Goal: Task Accomplishment & Management: Complete application form

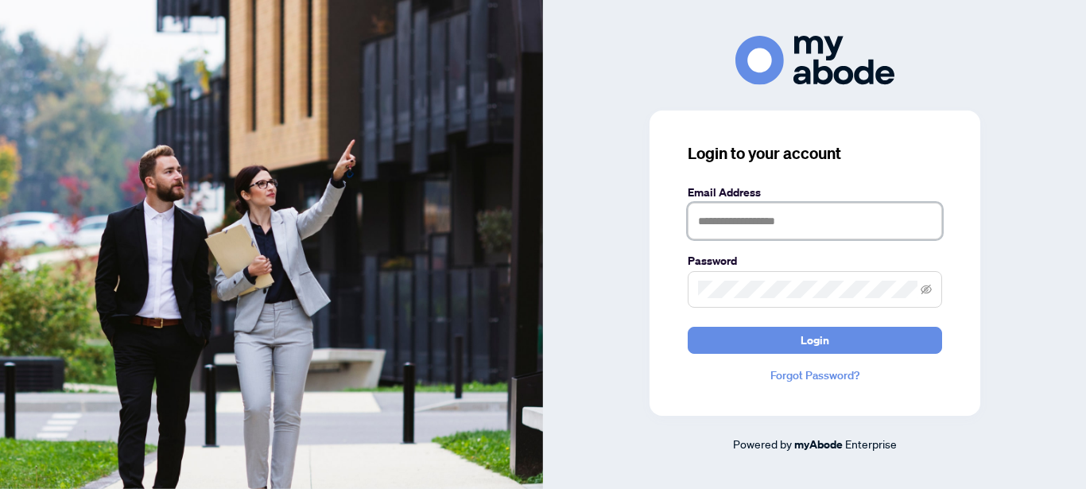
click at [723, 223] on input "text" at bounding box center [815, 221] width 255 height 37
type input "**********"
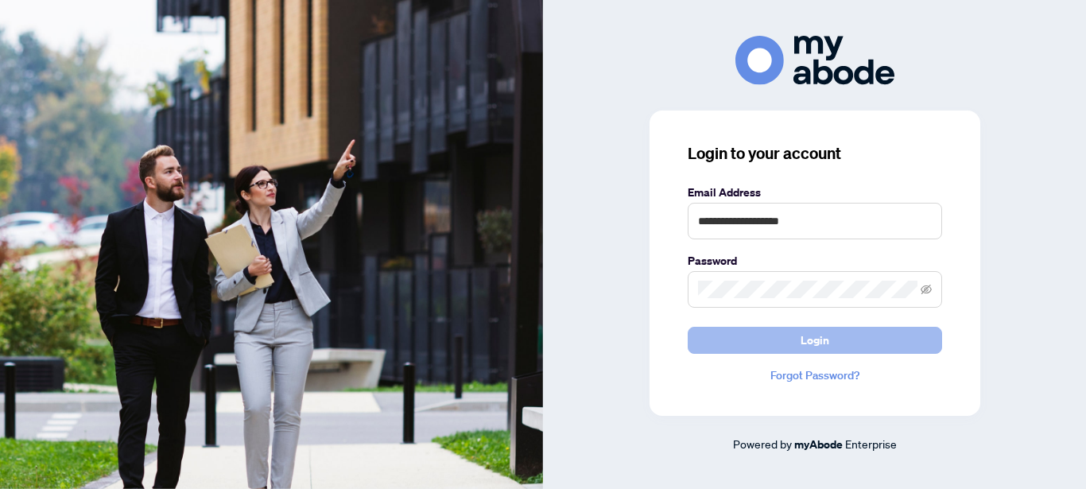
click at [789, 332] on button "Login" at bounding box center [815, 340] width 255 height 27
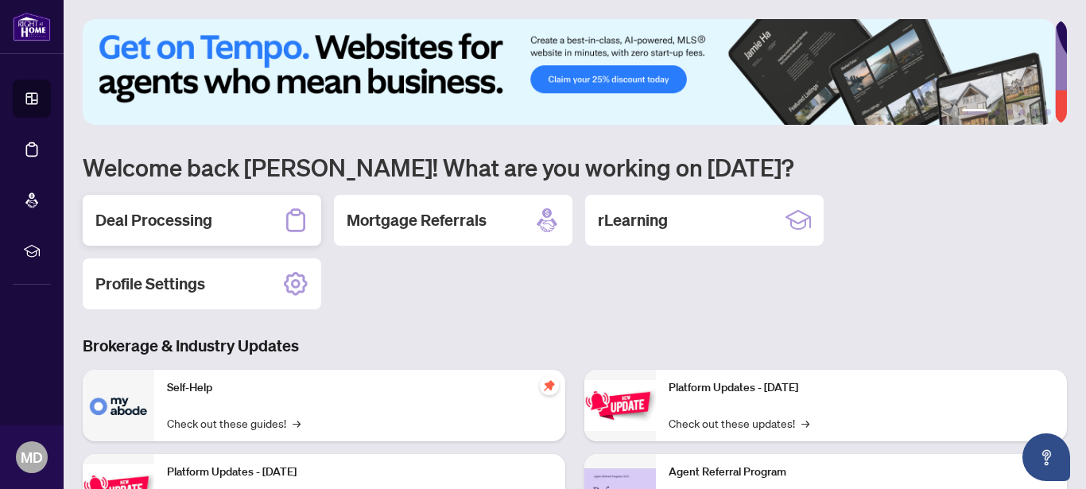
click at [198, 214] on h2 "Deal Processing" at bounding box center [153, 220] width 117 height 22
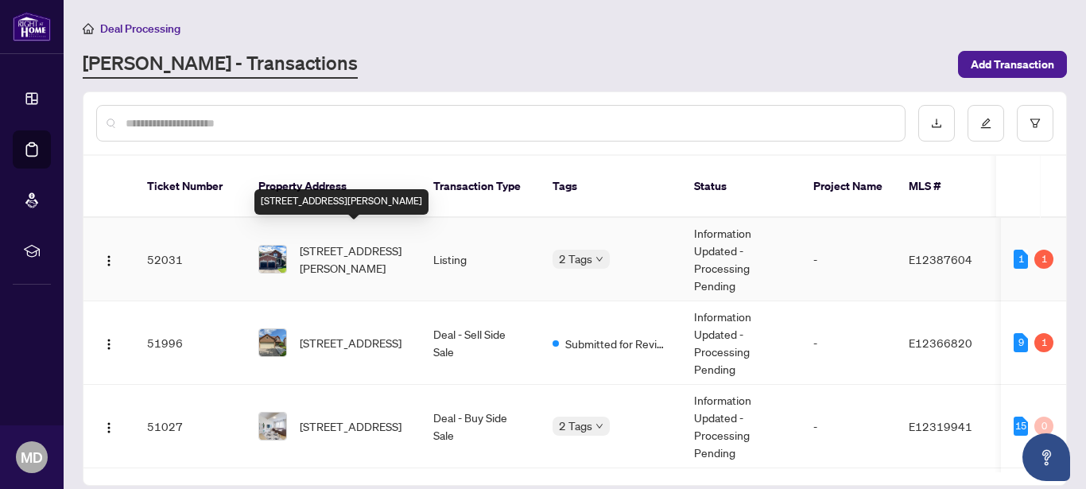
click at [316, 242] on span "[STREET_ADDRESS][PERSON_NAME]" at bounding box center [354, 259] width 108 height 35
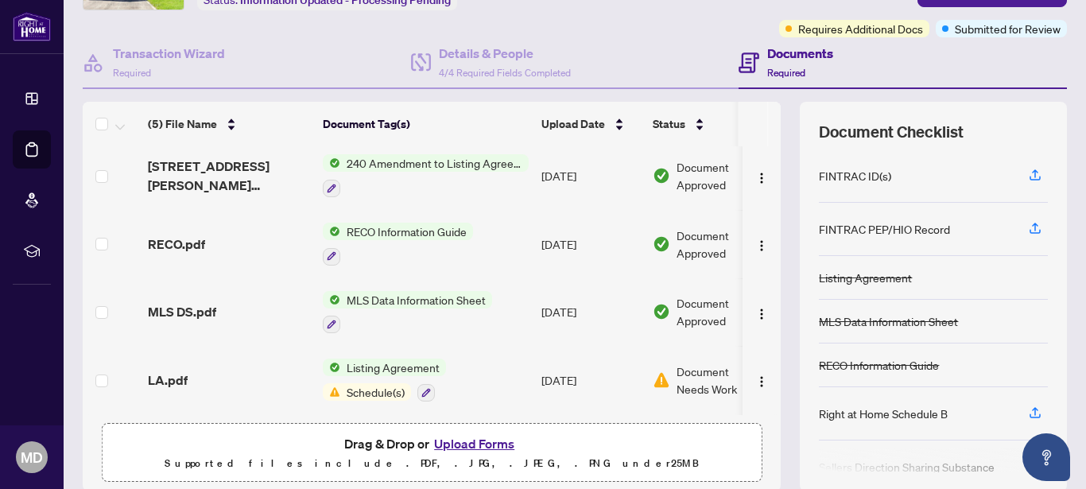
scroll to position [117, 0]
click at [479, 447] on button "Upload Forms" at bounding box center [475, 443] width 90 height 21
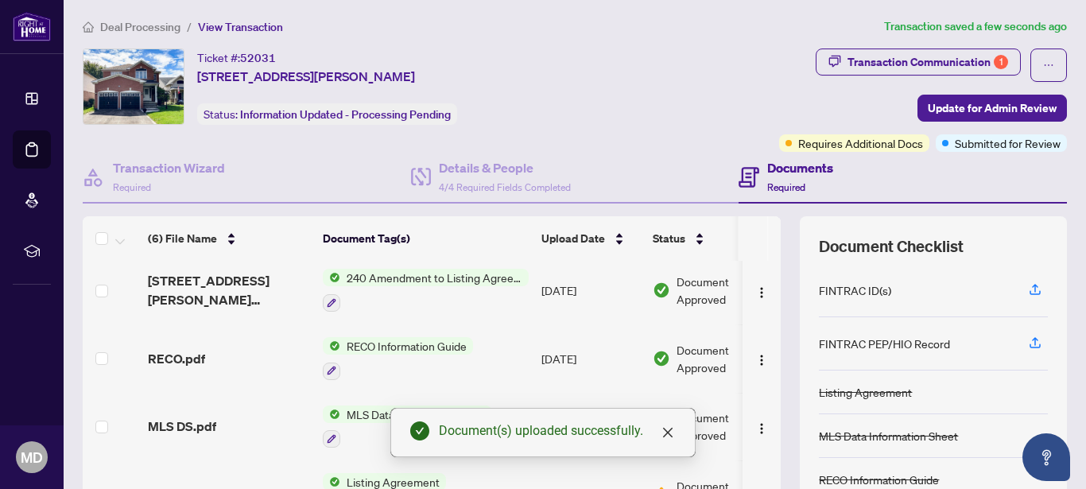
scroll to position [2, 0]
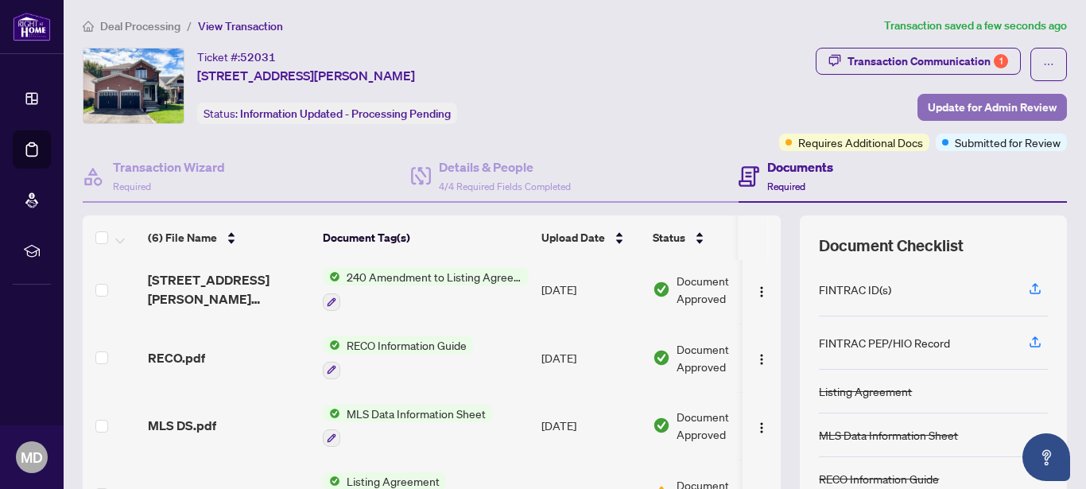
click at [940, 110] on span "Update for Admin Review" at bounding box center [992, 107] width 129 height 25
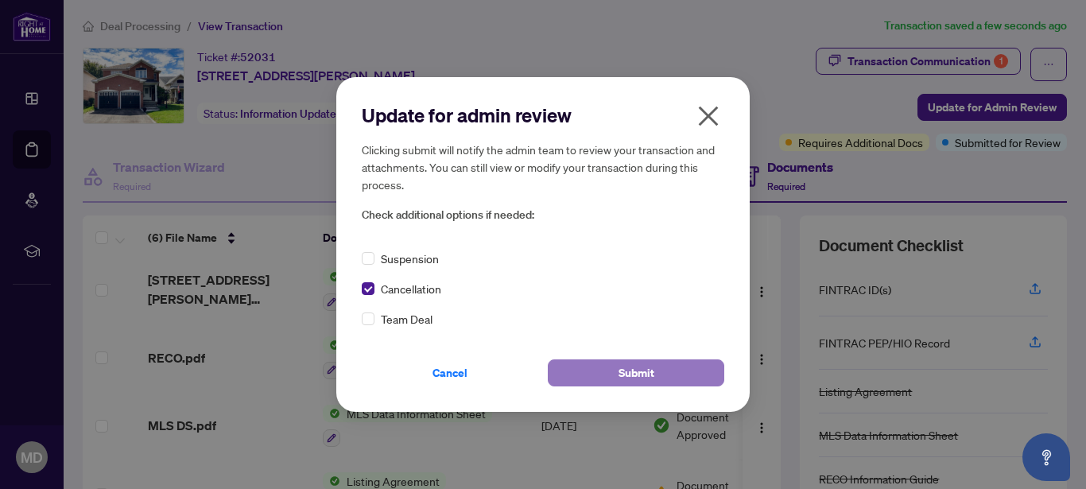
click at [601, 366] on button "Submit" at bounding box center [636, 373] width 177 height 27
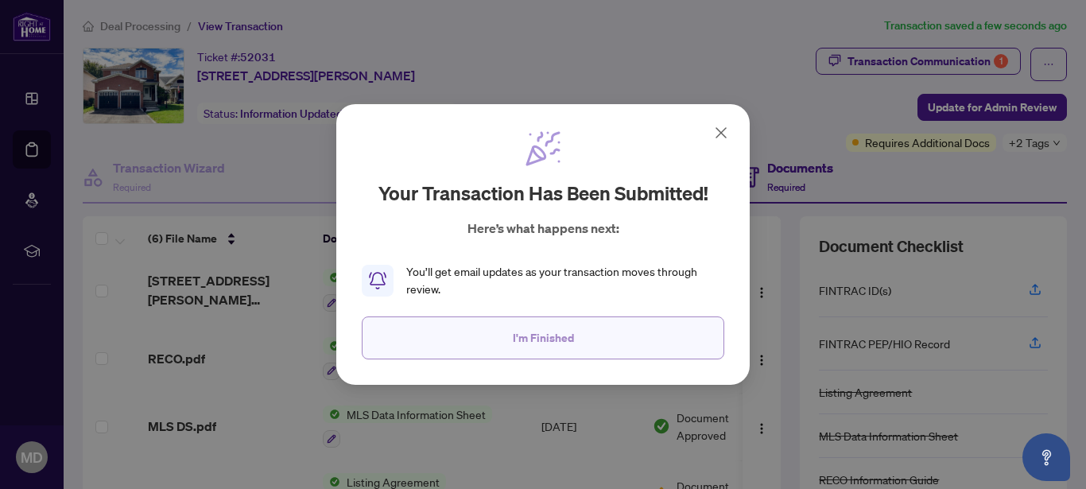
click at [591, 338] on button "I'm Finished" at bounding box center [543, 338] width 363 height 43
